Goal: Feedback & Contribution: Leave review/rating

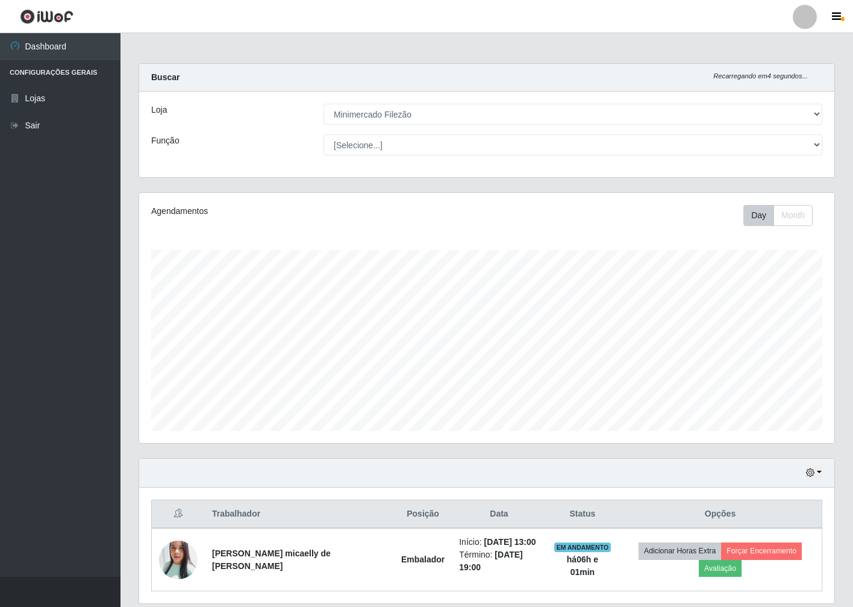
select select "204"
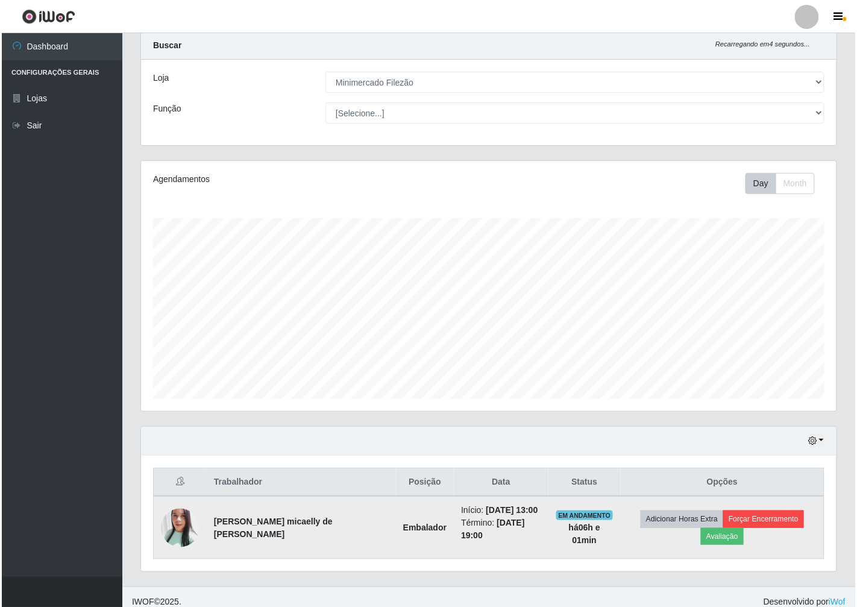
scroll to position [249, 695]
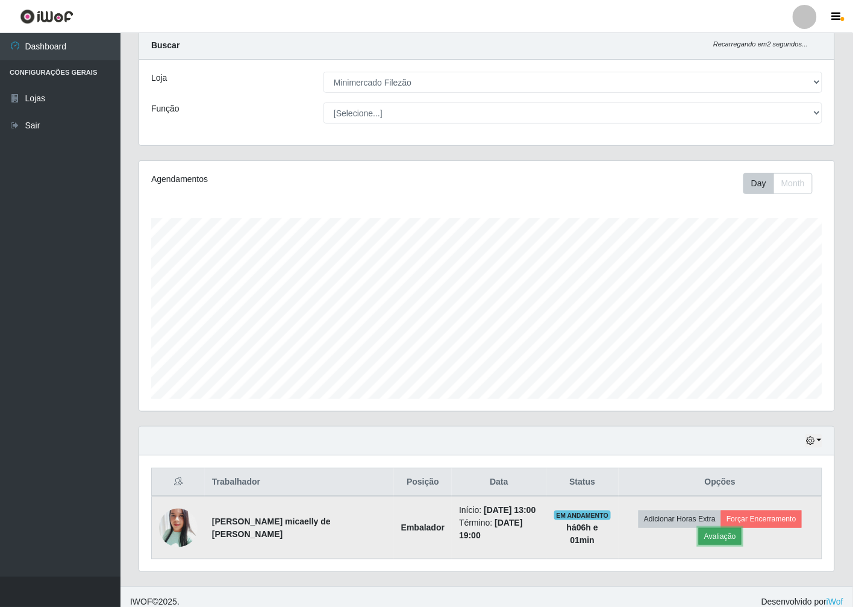
click at [742, 528] on button "Avaliação" at bounding box center [720, 536] width 43 height 17
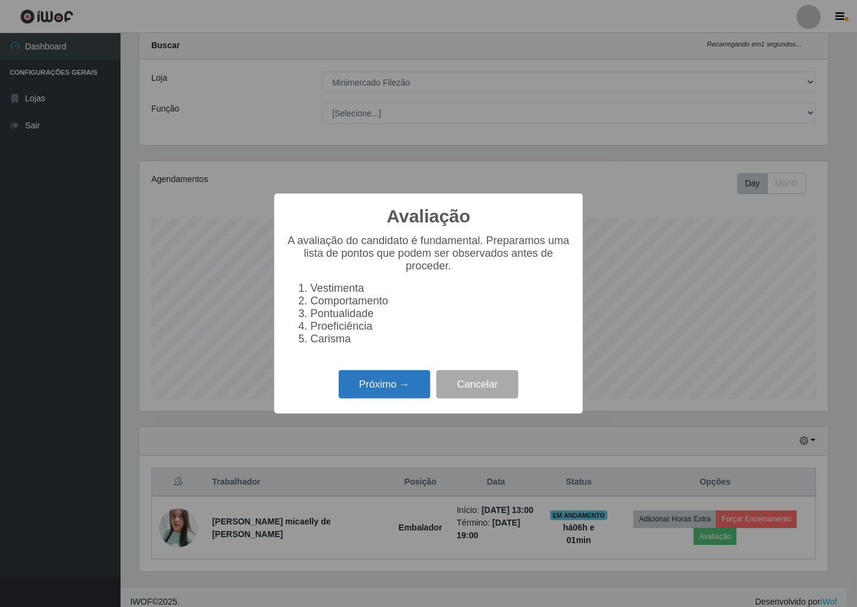
click at [407, 381] on button "Próximo →" at bounding box center [385, 384] width 92 height 28
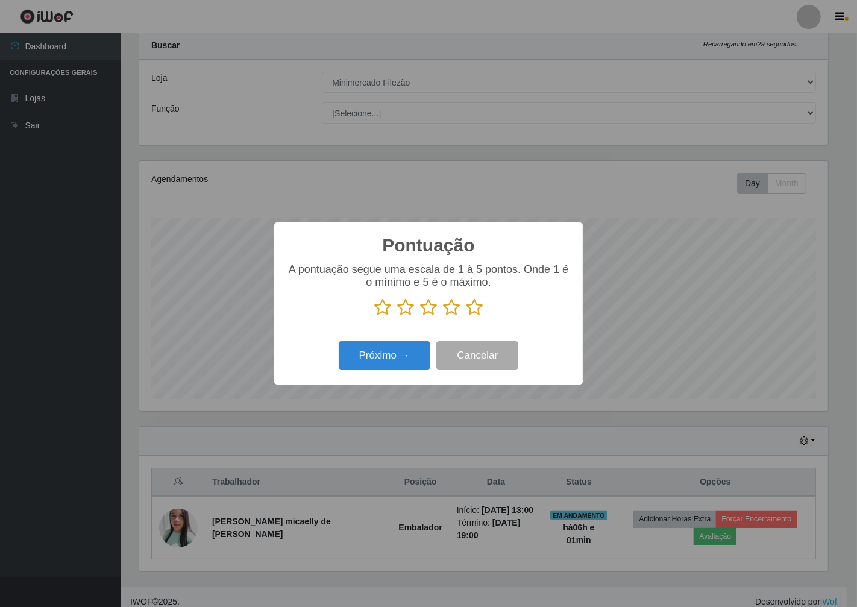
click at [478, 310] on icon at bounding box center [474, 307] width 17 height 18
click at [466, 316] on input "radio" at bounding box center [466, 316] width 0 height 0
click at [386, 352] on button "Próximo →" at bounding box center [385, 355] width 92 height 28
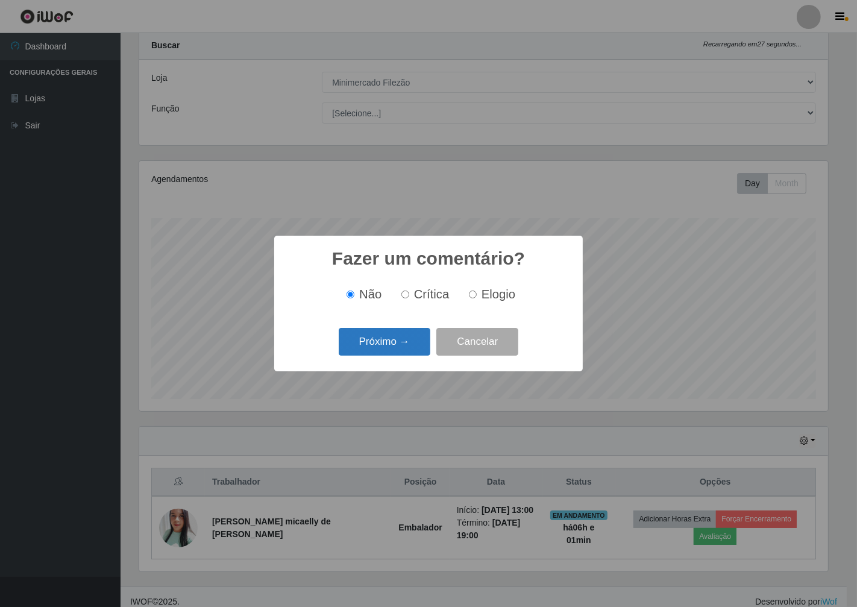
click at [404, 334] on button "Próximo →" at bounding box center [385, 342] width 92 height 28
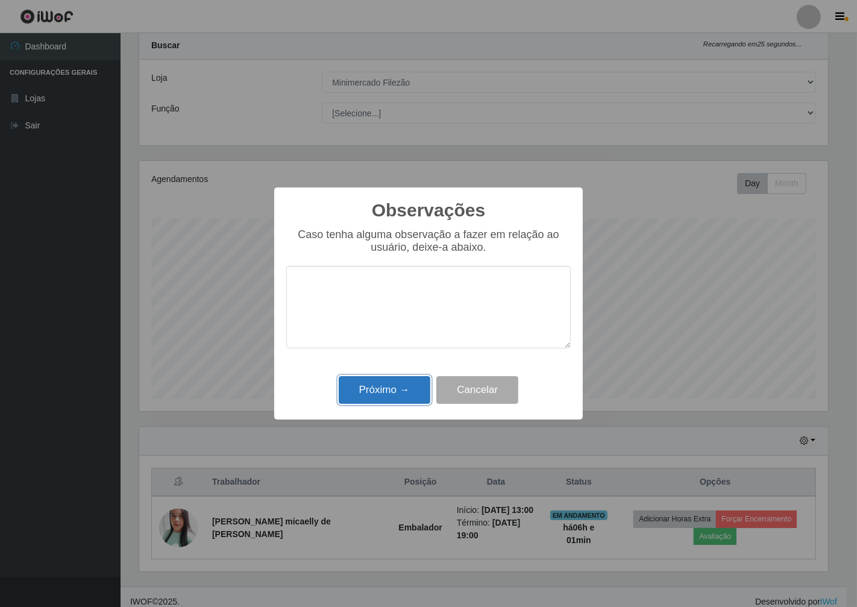
click at [401, 398] on button "Próximo →" at bounding box center [385, 390] width 92 height 28
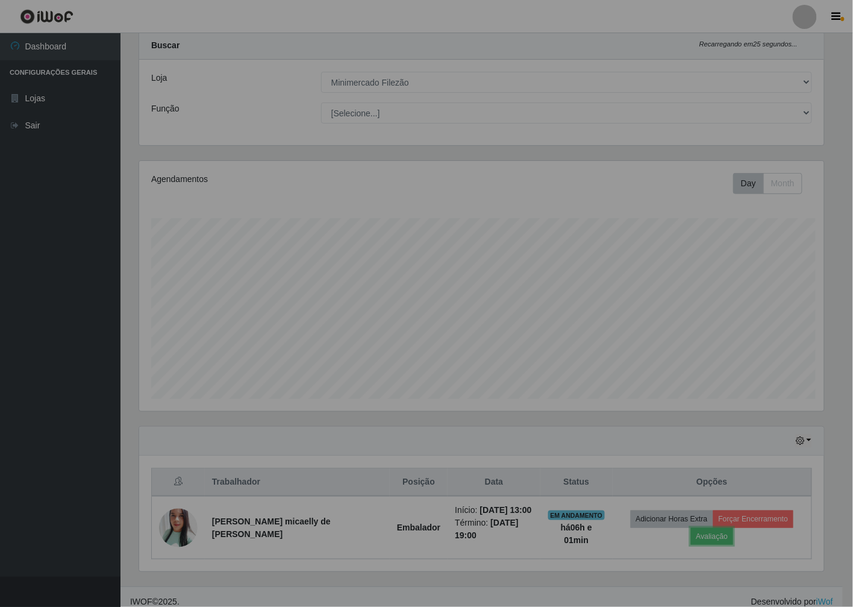
scroll to position [249, 695]
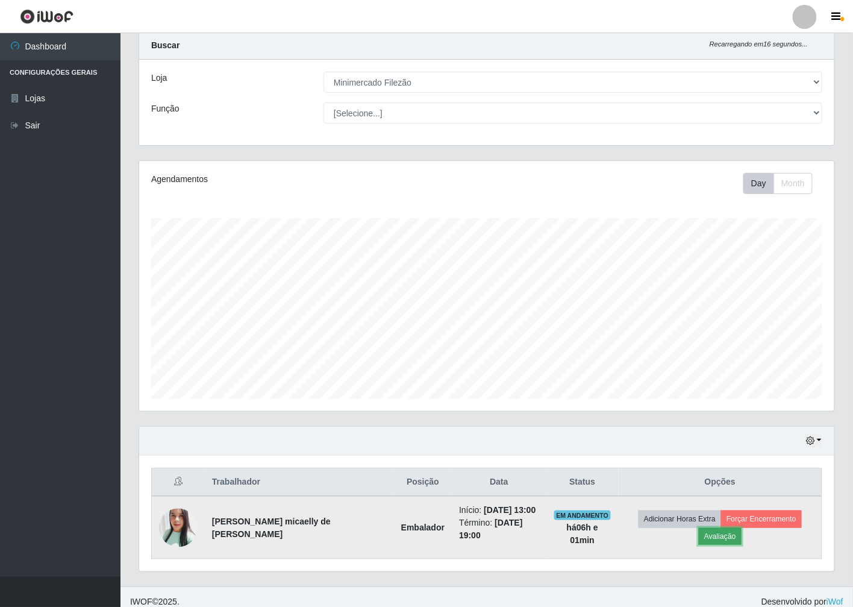
click at [742, 528] on button "Avaliação" at bounding box center [720, 536] width 43 height 17
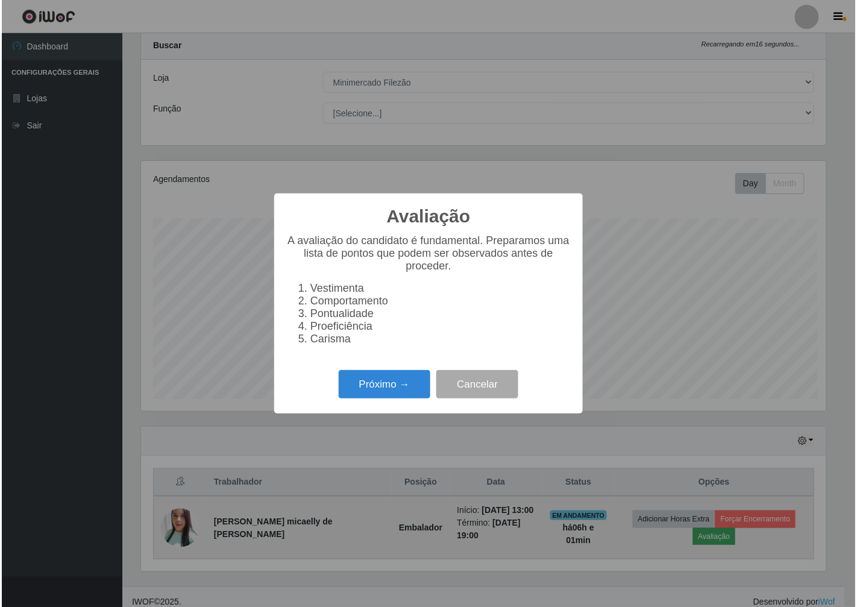
scroll to position [249, 688]
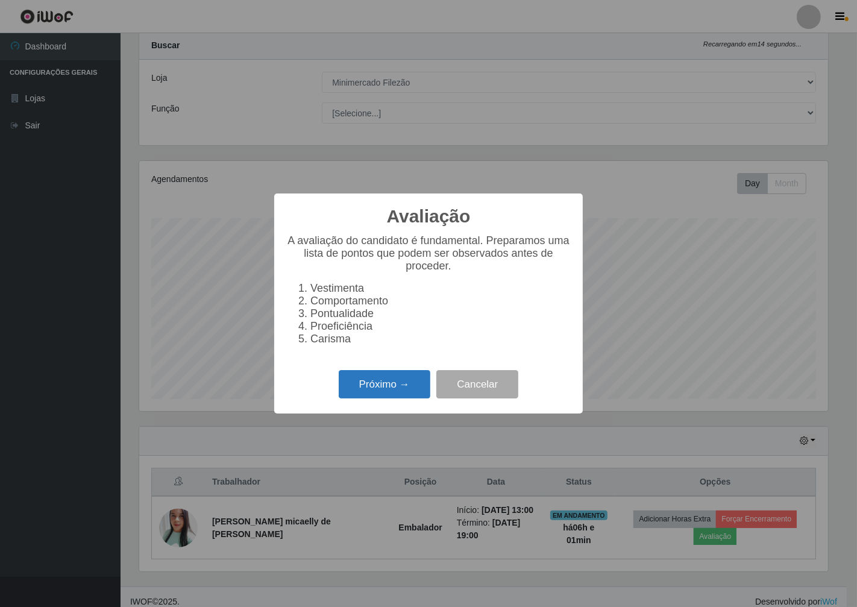
click at [387, 398] on button "Próximo →" at bounding box center [385, 384] width 92 height 28
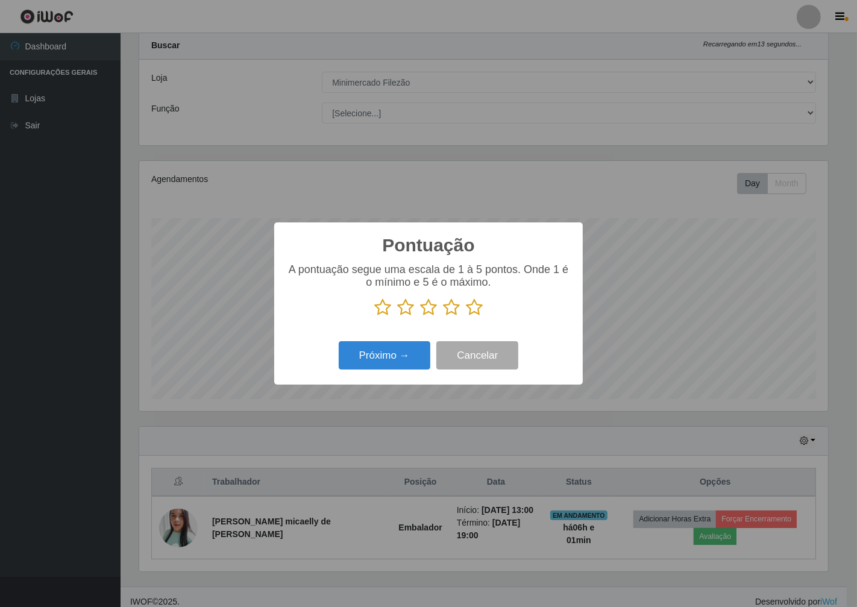
click at [468, 308] on icon at bounding box center [474, 307] width 17 height 18
click at [466, 316] on input "radio" at bounding box center [466, 316] width 0 height 0
click at [418, 354] on button "Próximo →" at bounding box center [385, 355] width 92 height 28
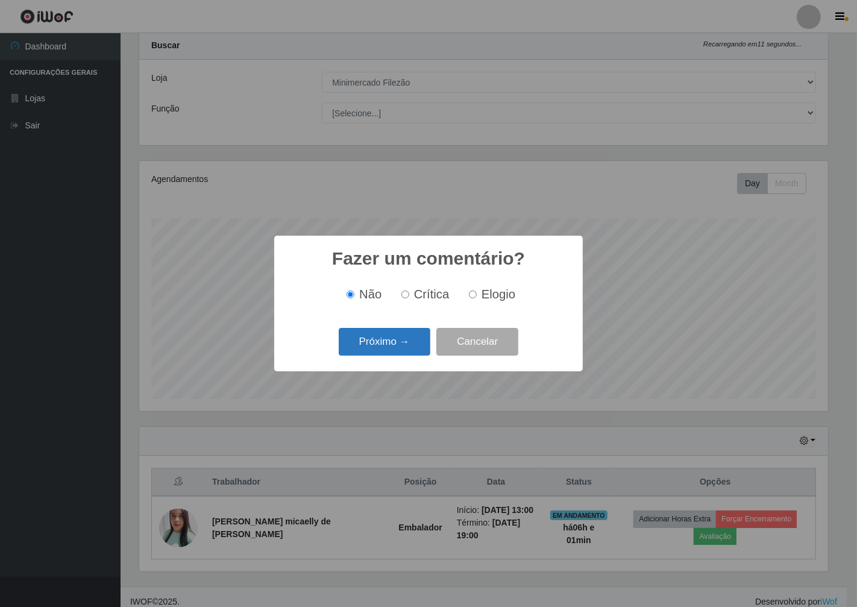
click at [418, 347] on button "Próximo →" at bounding box center [385, 342] width 92 height 28
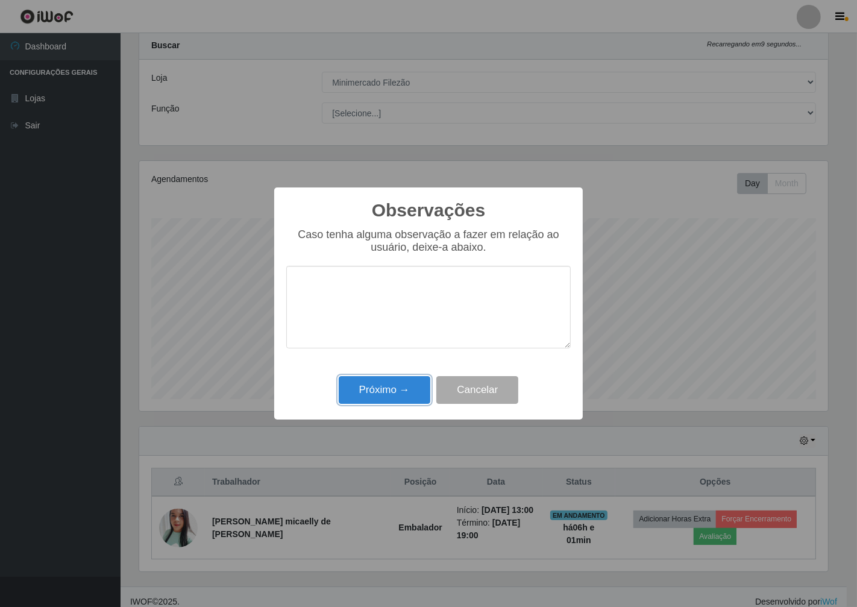
click at [404, 396] on button "Próximo →" at bounding box center [385, 390] width 92 height 28
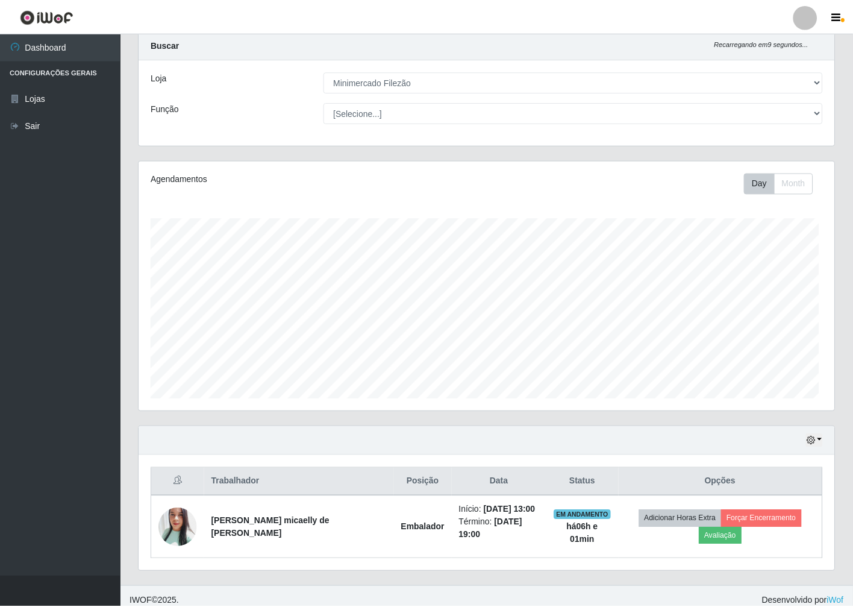
scroll to position [249, 695]
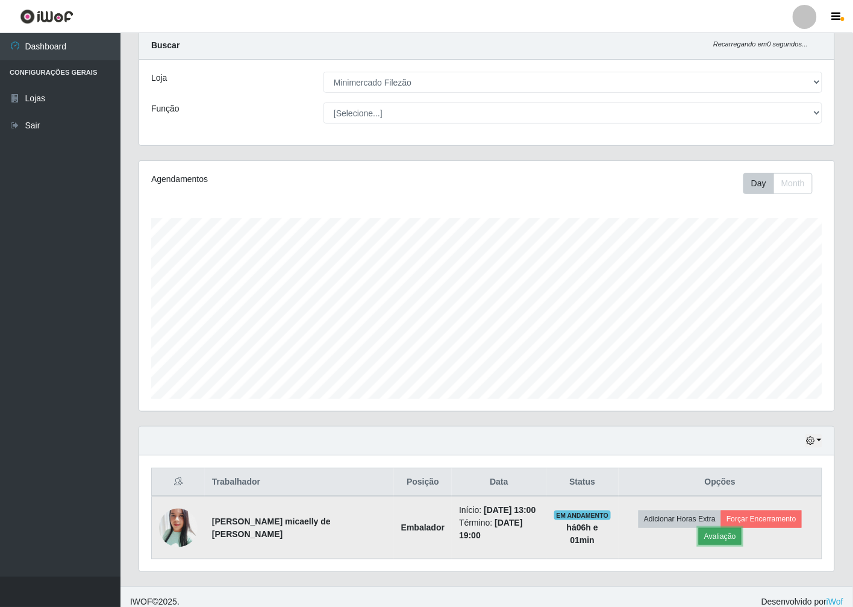
click at [742, 528] on button "Avaliação" at bounding box center [720, 536] width 43 height 17
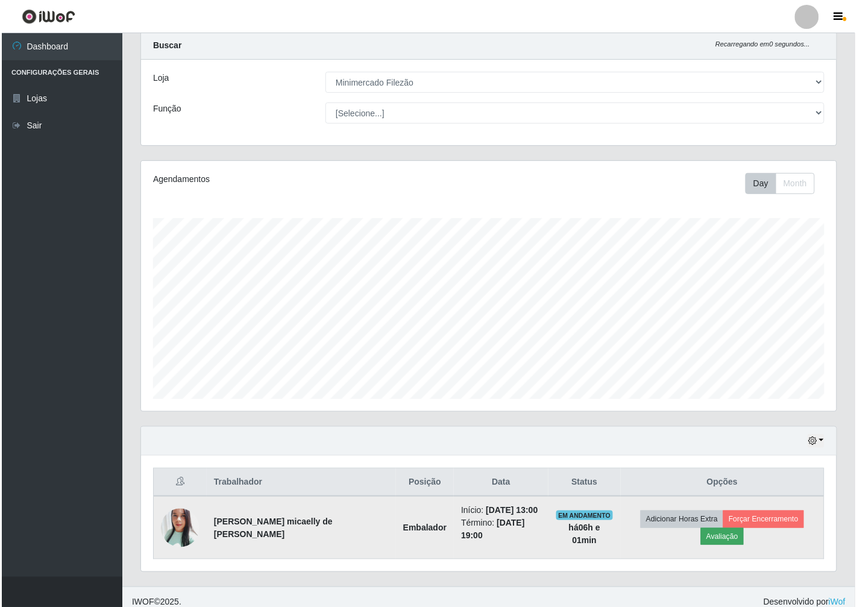
scroll to position [249, 688]
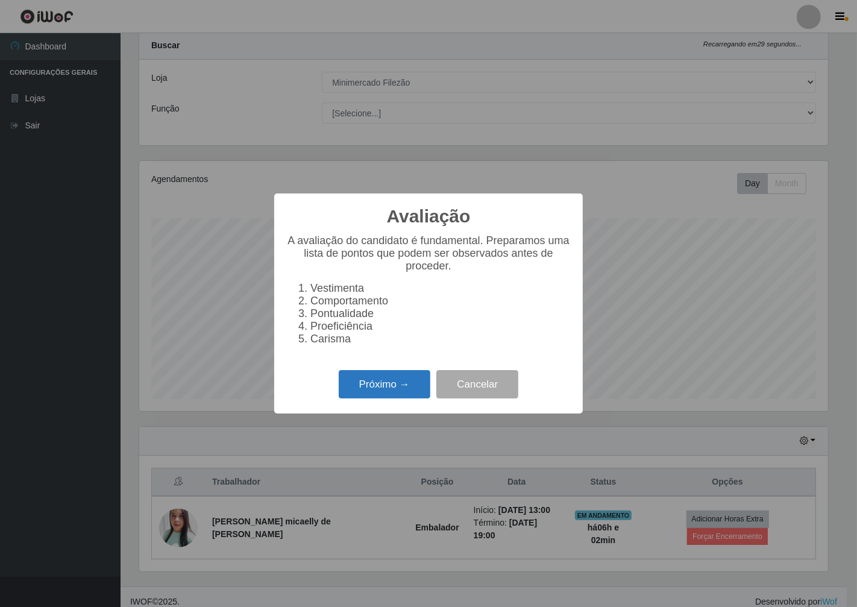
click at [402, 395] on button "Próximo →" at bounding box center [385, 384] width 92 height 28
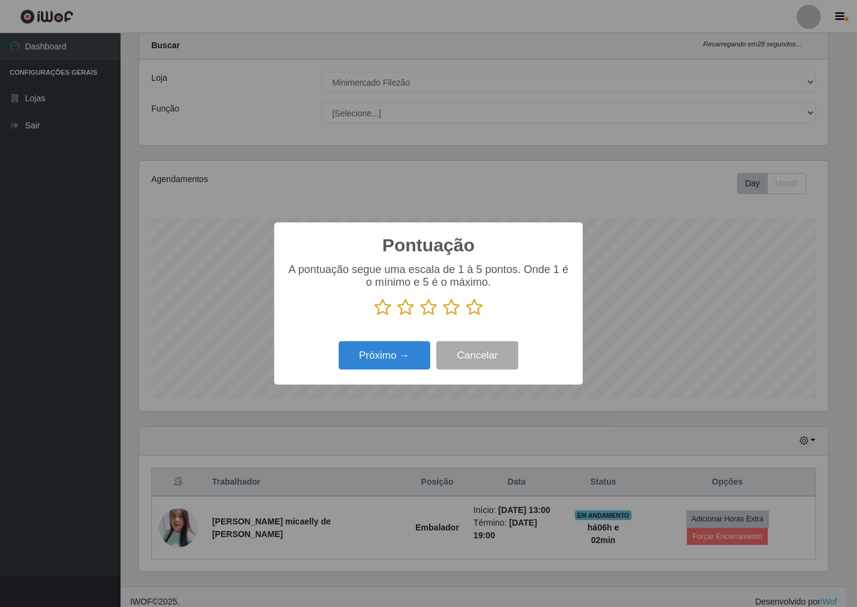
scroll to position [602250, 601811]
click at [472, 308] on icon at bounding box center [474, 307] width 17 height 18
click at [466, 316] on input "radio" at bounding box center [466, 316] width 0 height 0
click at [405, 368] on button "Próximo →" at bounding box center [385, 355] width 92 height 28
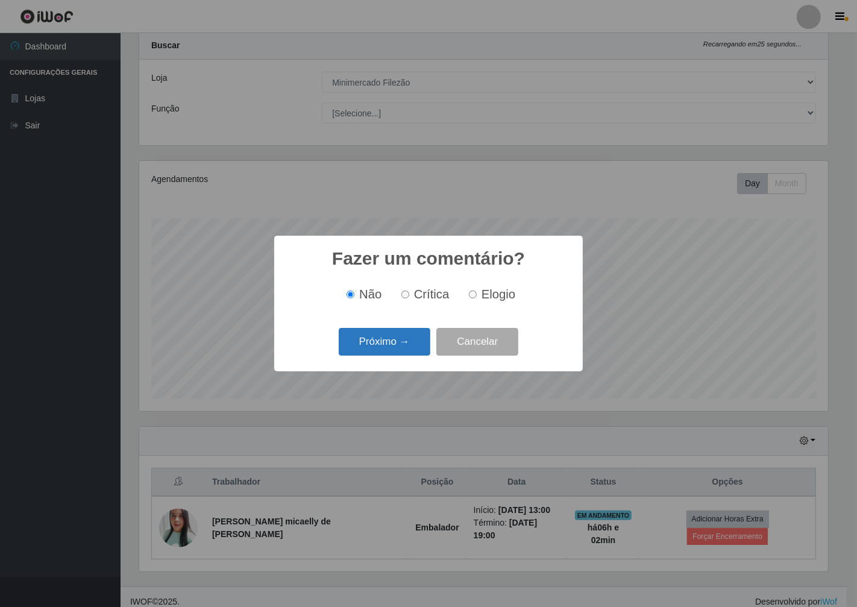
click at [410, 356] on button "Próximo →" at bounding box center [385, 342] width 92 height 28
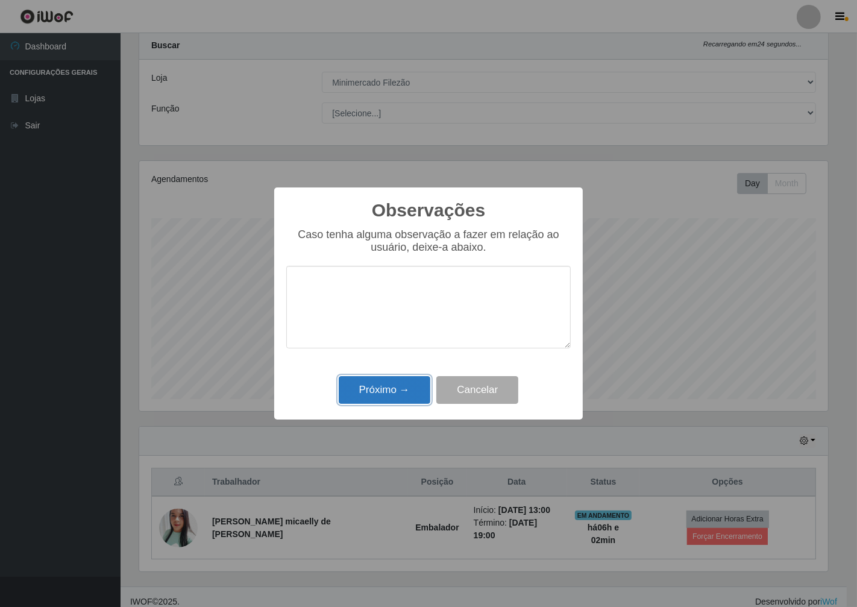
click at [412, 392] on button "Próximo →" at bounding box center [385, 390] width 92 height 28
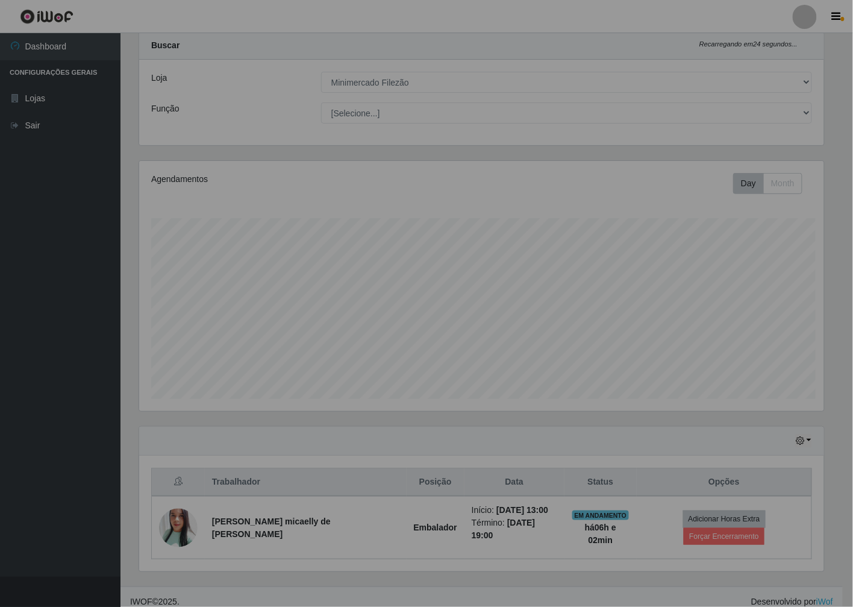
scroll to position [249, 695]
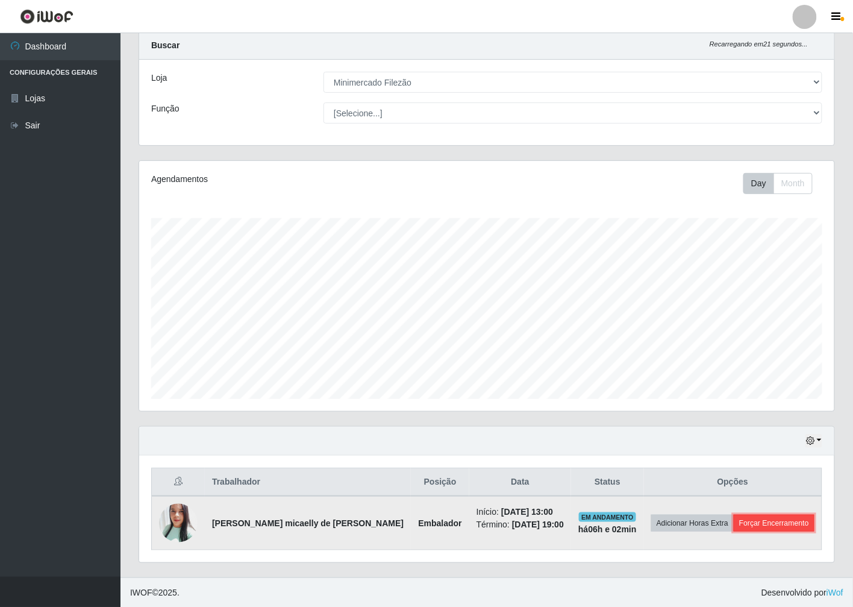
click at [787, 521] on button "Forçar Encerramento" at bounding box center [774, 523] width 81 height 17
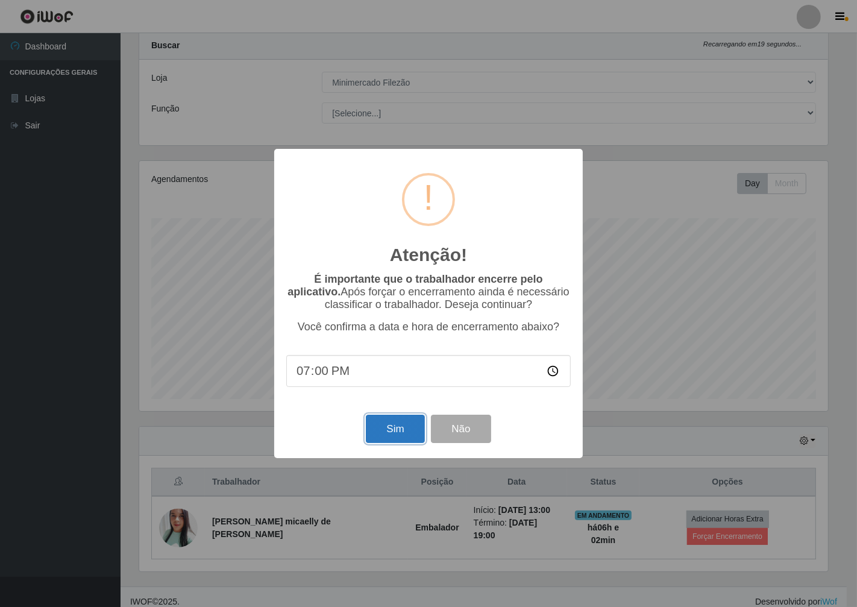
click at [412, 426] on button "Sim" at bounding box center [395, 429] width 58 height 28
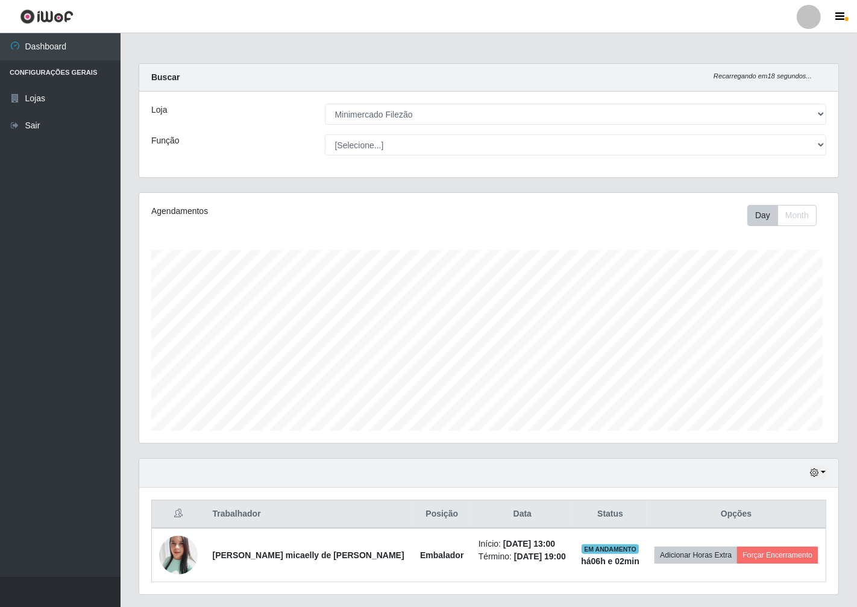
scroll to position [0, 0]
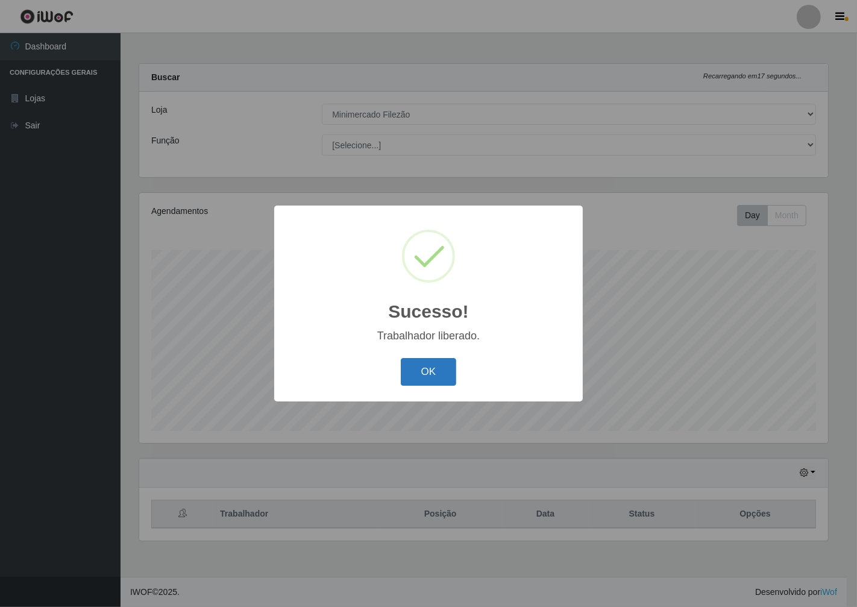
click at [419, 372] on button "OK" at bounding box center [429, 372] width 56 height 28
